Goal: Task Accomplishment & Management: Use online tool/utility

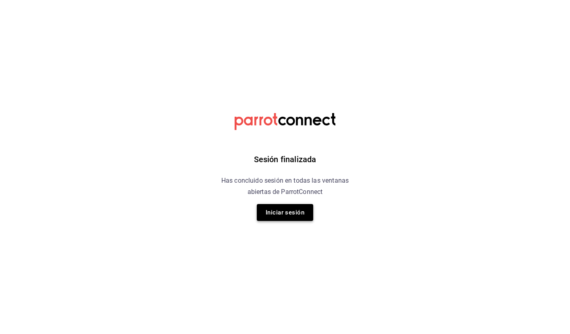
drag, startPoint x: 0, startPoint y: 0, endPoint x: 296, endPoint y: 208, distance: 362.3
click at [296, 208] on button "Iniciar sesión" at bounding box center [285, 212] width 56 height 17
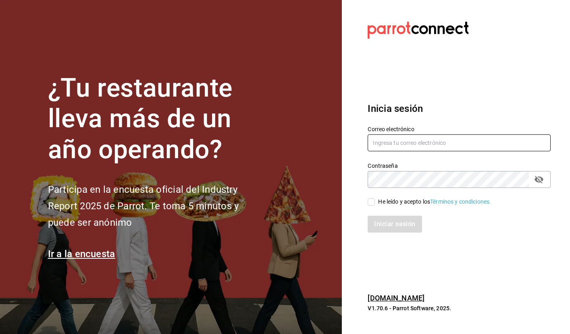
type input "selene@untax.com.mx"
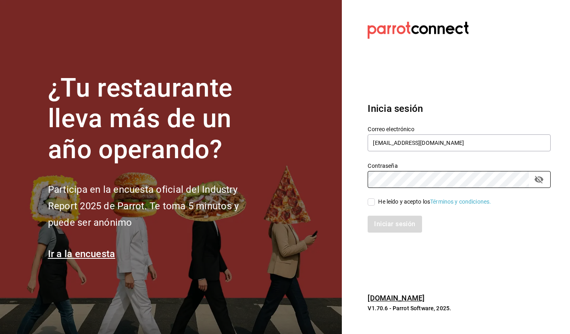
click at [369, 203] on input "He leído y acepto los Términos y condiciones." at bounding box center [370, 202] width 7 height 7
checkbox input "true"
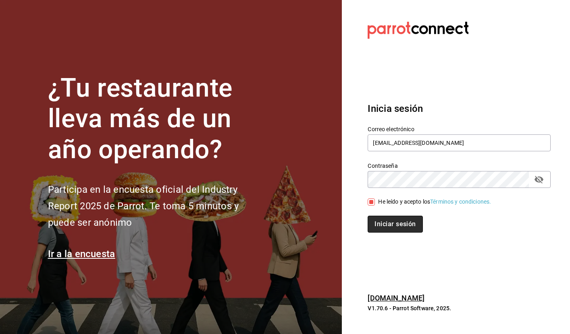
click at [390, 218] on button "Iniciar sesión" at bounding box center [394, 224] width 55 height 17
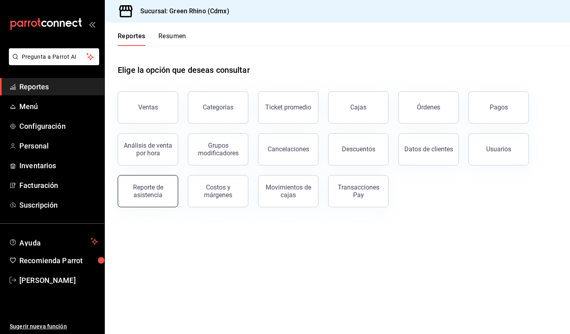
click at [125, 191] on button "Reporte de asistencia" at bounding box center [148, 191] width 60 height 32
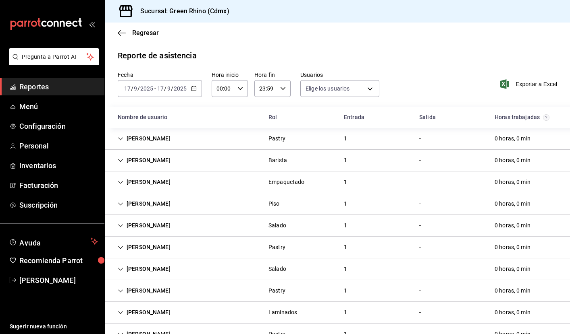
type input "2decd43a-4e59-41c2-b92d-fd58afb626d8,939c5718-a723-4d67-8a39-7614b6b3bf89,05998…"
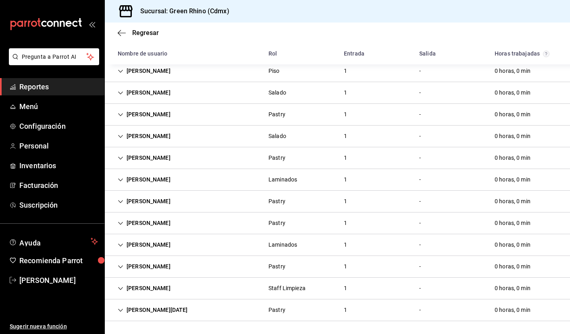
click at [117, 286] on div "[PERSON_NAME]" at bounding box center [144, 288] width 66 height 15
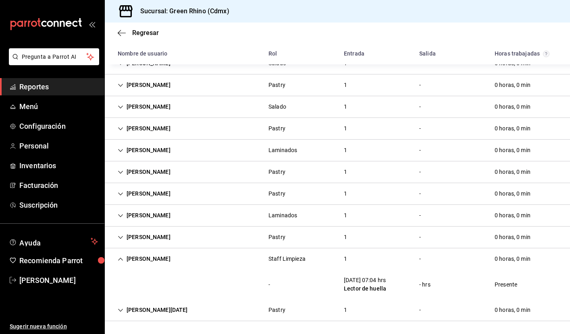
scroll to position [162, 0]
click at [119, 259] on icon "Cell" at bounding box center [120, 259] width 5 height 3
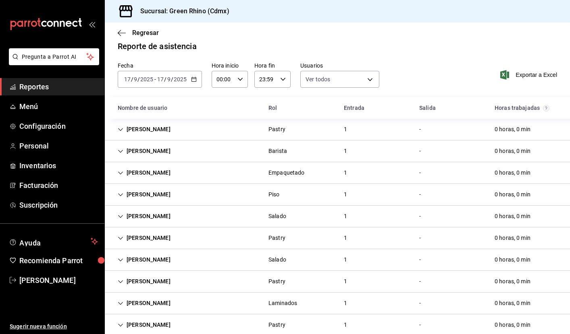
scroll to position [6, 0]
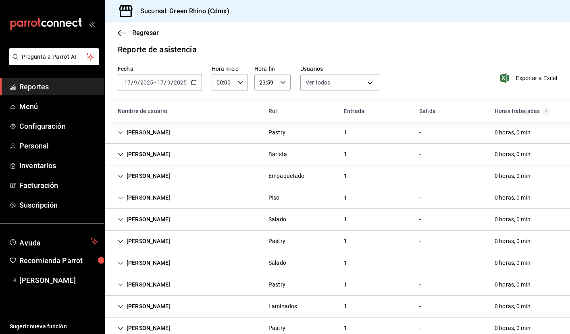
click at [118, 154] on icon "Cell" at bounding box center [121, 155] width 6 height 6
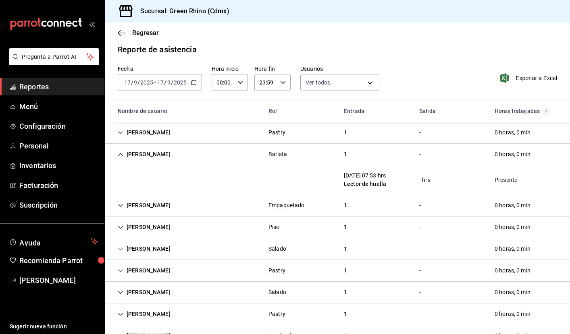
click at [118, 154] on div "[PERSON_NAME]" at bounding box center [144, 154] width 66 height 15
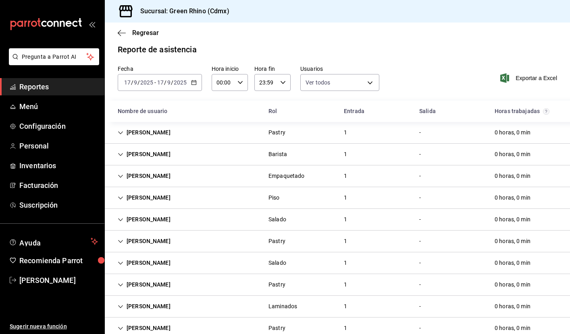
click at [120, 133] on icon "Cell" at bounding box center [120, 132] width 5 height 3
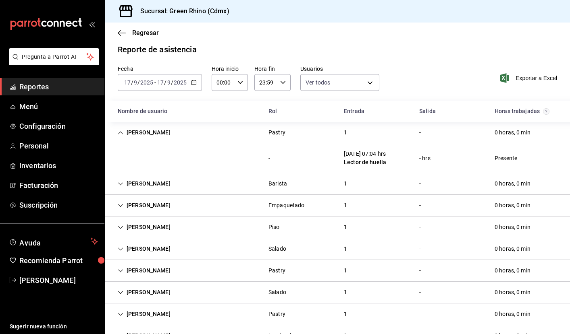
click at [120, 133] on icon "Cell" at bounding box center [121, 133] width 6 height 6
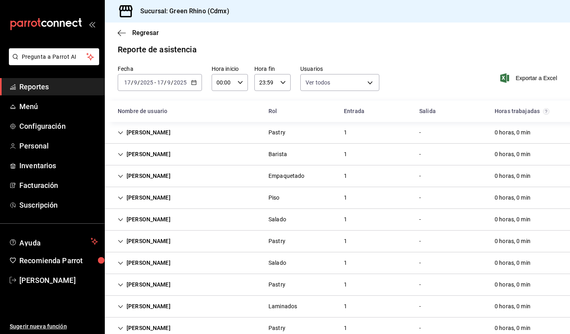
click at [121, 175] on icon "Cell" at bounding box center [121, 177] width 6 height 6
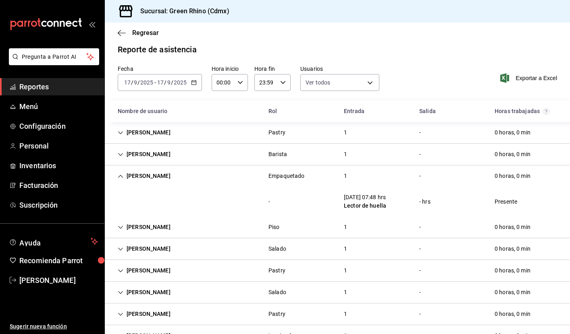
click at [121, 175] on icon "Cell" at bounding box center [121, 177] width 6 height 6
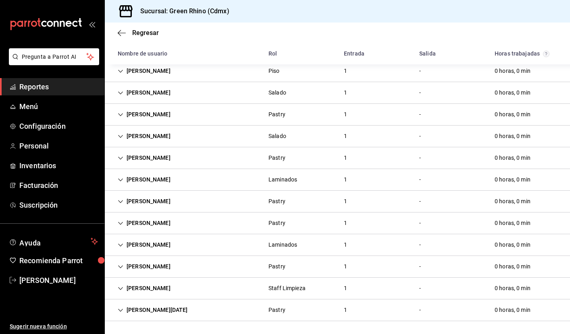
scroll to position [133, 0]
click at [121, 179] on icon "Cell" at bounding box center [121, 180] width 6 height 6
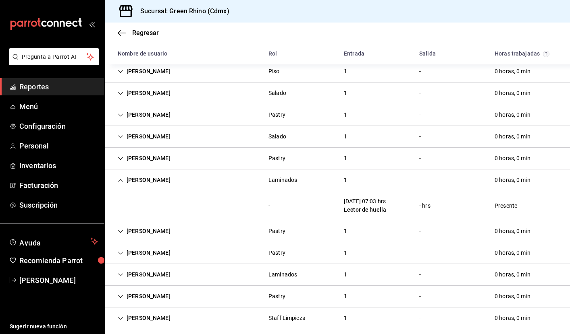
click at [121, 179] on icon "Cell" at bounding box center [121, 181] width 6 height 6
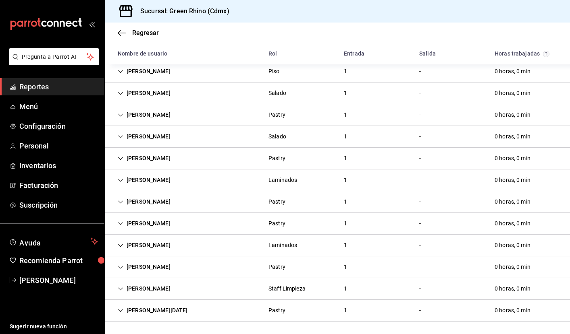
click at [120, 205] on div "[PERSON_NAME]" at bounding box center [144, 202] width 66 height 15
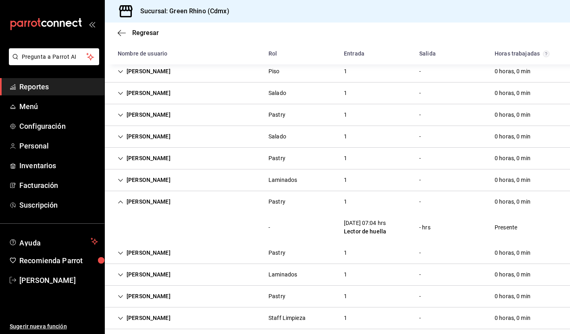
click at [120, 205] on div "[PERSON_NAME]" at bounding box center [144, 202] width 66 height 15
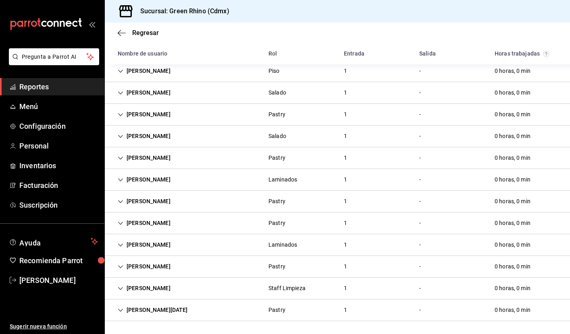
click at [120, 222] on icon "Cell" at bounding box center [121, 224] width 6 height 6
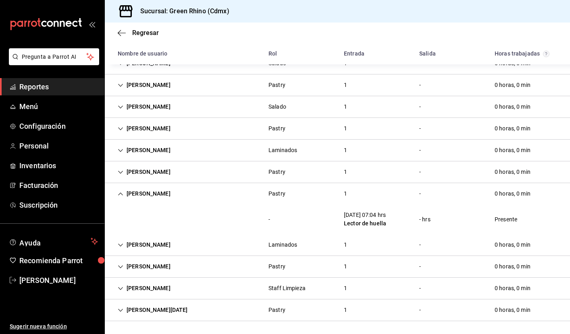
click at [121, 195] on icon "Cell" at bounding box center [121, 194] width 6 height 6
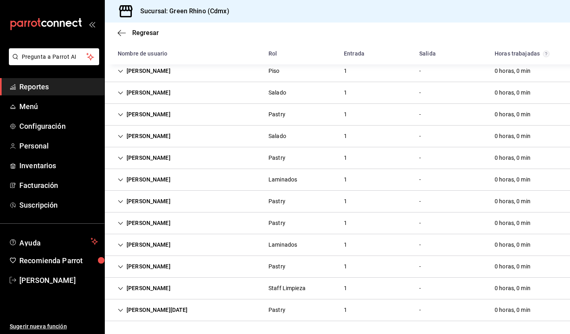
click at [121, 244] on icon "Cell" at bounding box center [121, 246] width 6 height 6
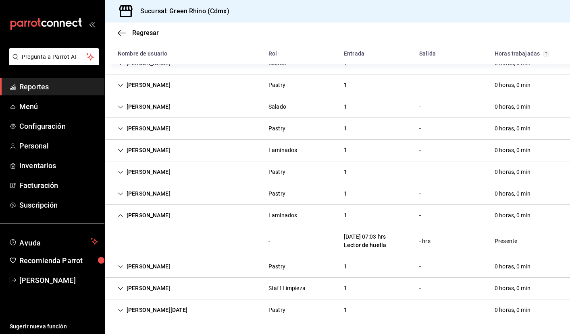
scroll to position [162, 0]
click at [120, 215] on icon "Cell" at bounding box center [120, 215] width 5 height 3
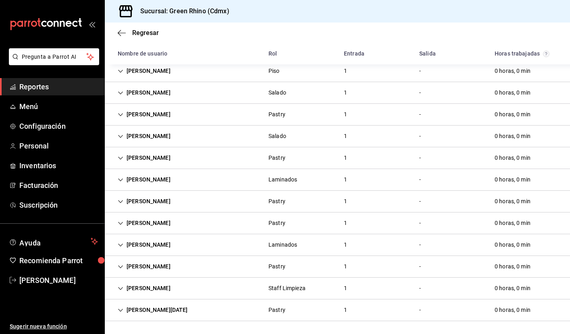
scroll to position [0, 0]
click at [120, 267] on icon "Cell" at bounding box center [121, 267] width 6 height 6
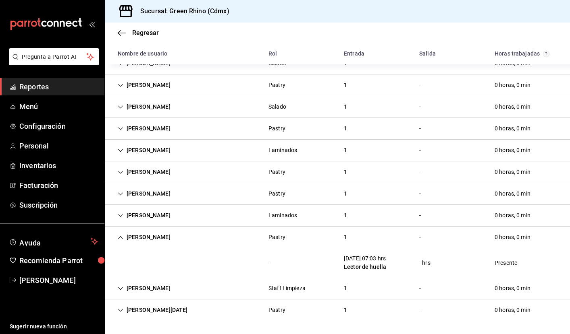
scroll to position [162, 0]
click at [122, 236] on icon "Cell" at bounding box center [121, 238] width 6 height 6
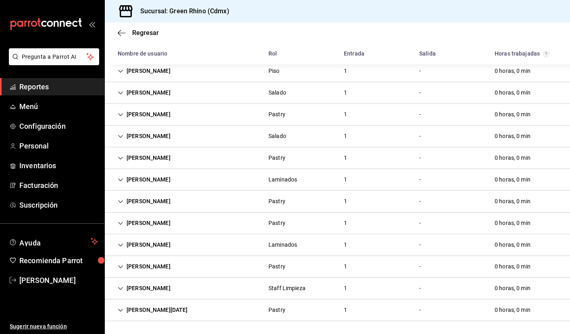
scroll to position [0, 0]
click at [121, 311] on icon "Cell" at bounding box center [121, 311] width 6 height 6
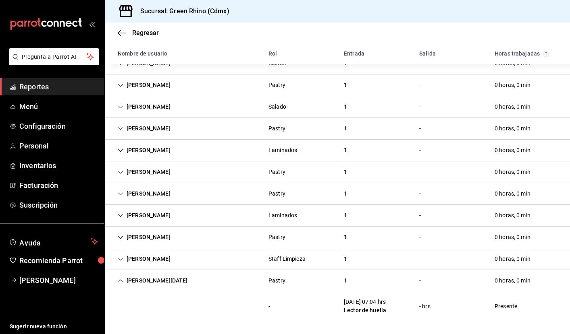
scroll to position [162, 0]
click at [118, 280] on icon "Cell" at bounding box center [121, 281] width 6 height 6
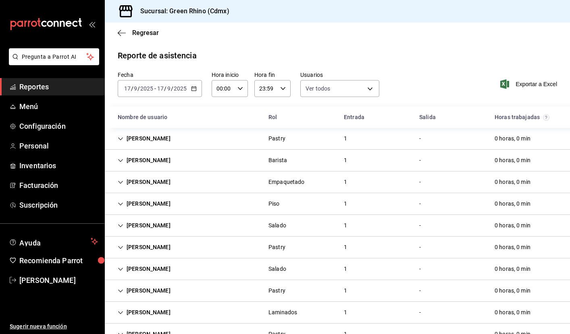
scroll to position [0, 0]
click at [156, 89] on div "[DATE] [DATE]" at bounding box center [171, 88] width 31 height 6
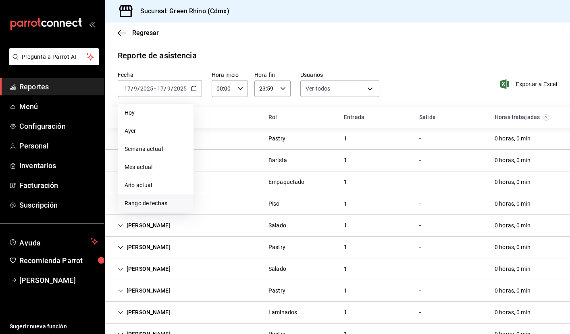
click at [167, 202] on span "Rango de fechas" at bounding box center [155, 203] width 62 height 8
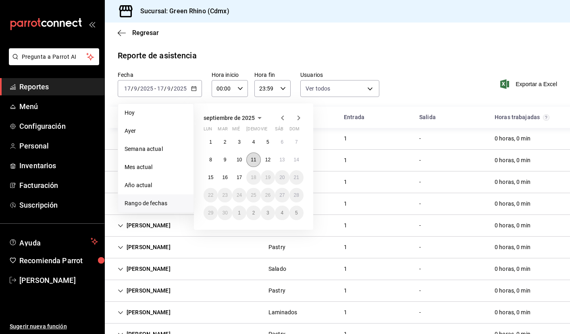
click at [250, 161] on button "11" at bounding box center [253, 160] width 14 height 15
click at [238, 176] on abbr "17" at bounding box center [238, 178] width 5 height 6
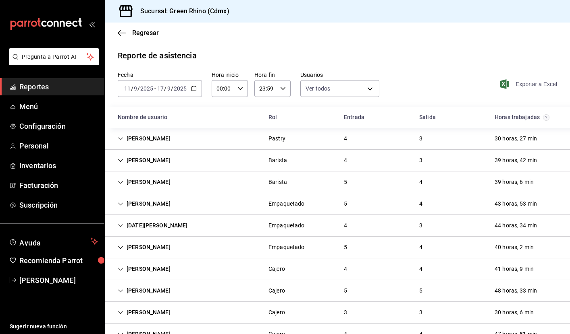
click at [518, 87] on span "Exportar a Excel" at bounding box center [529, 84] width 55 height 10
